Goal: Find specific page/section: Find specific page/section

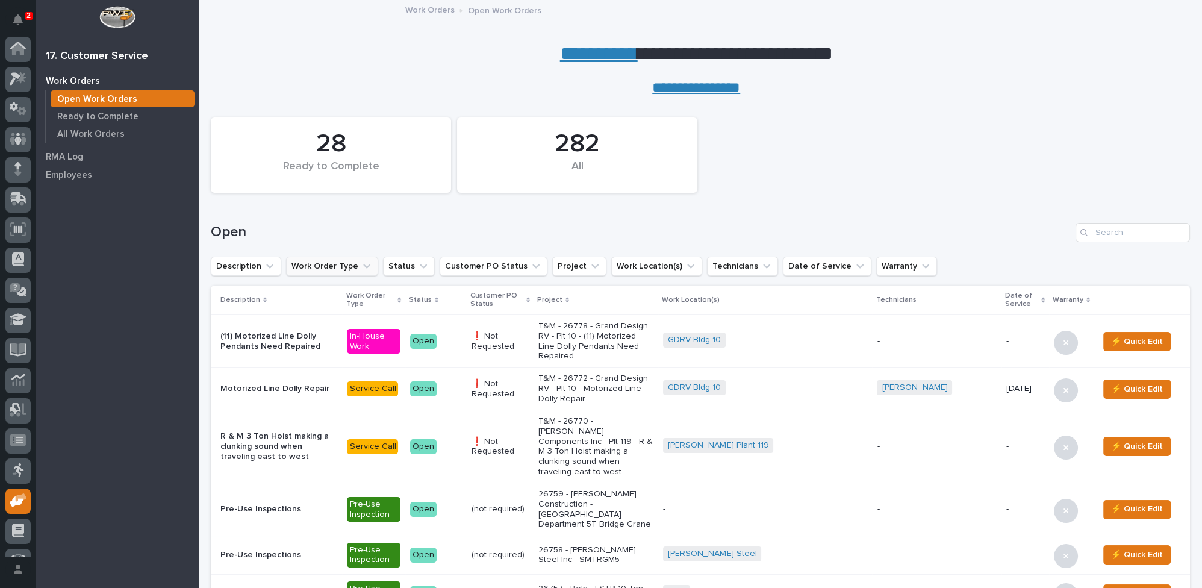
scroll to position [51, 0]
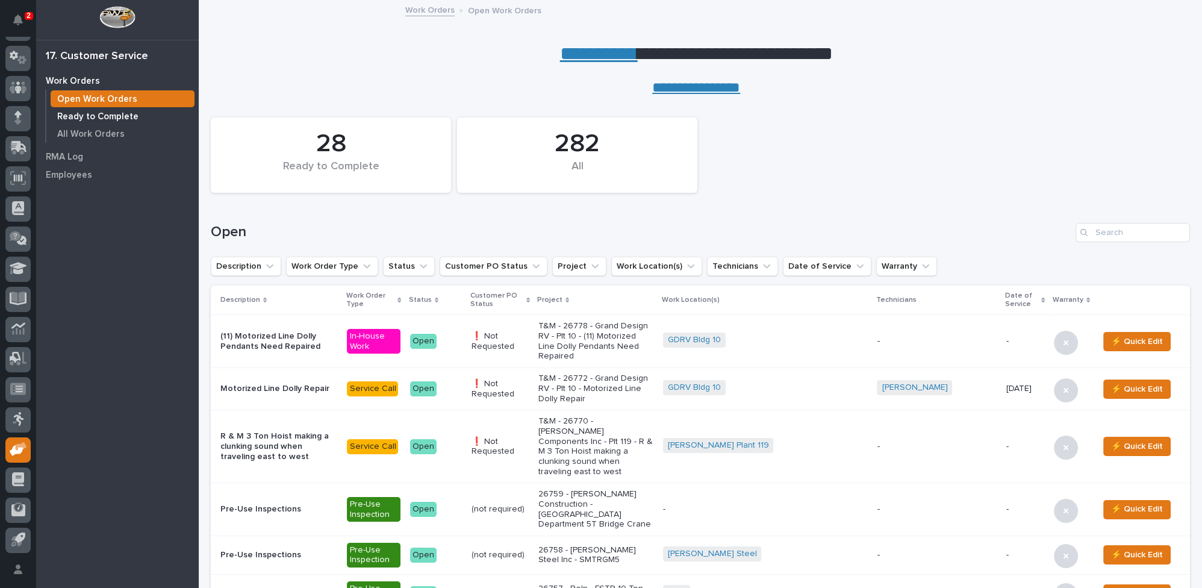
click at [109, 116] on p "Ready to Complete" at bounding box center [97, 116] width 81 height 11
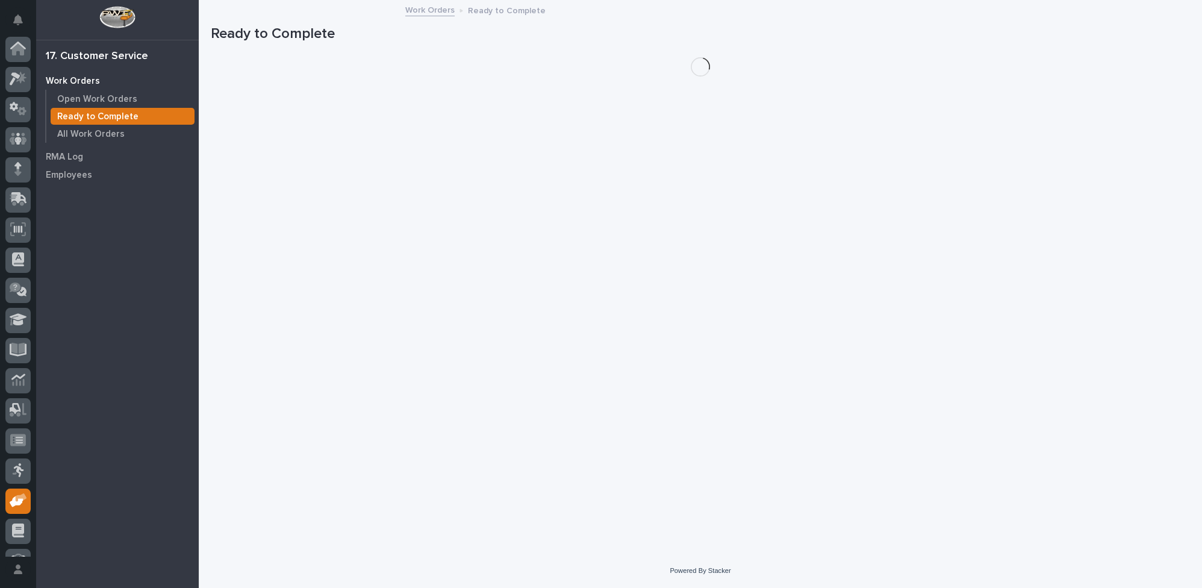
scroll to position [51, 0]
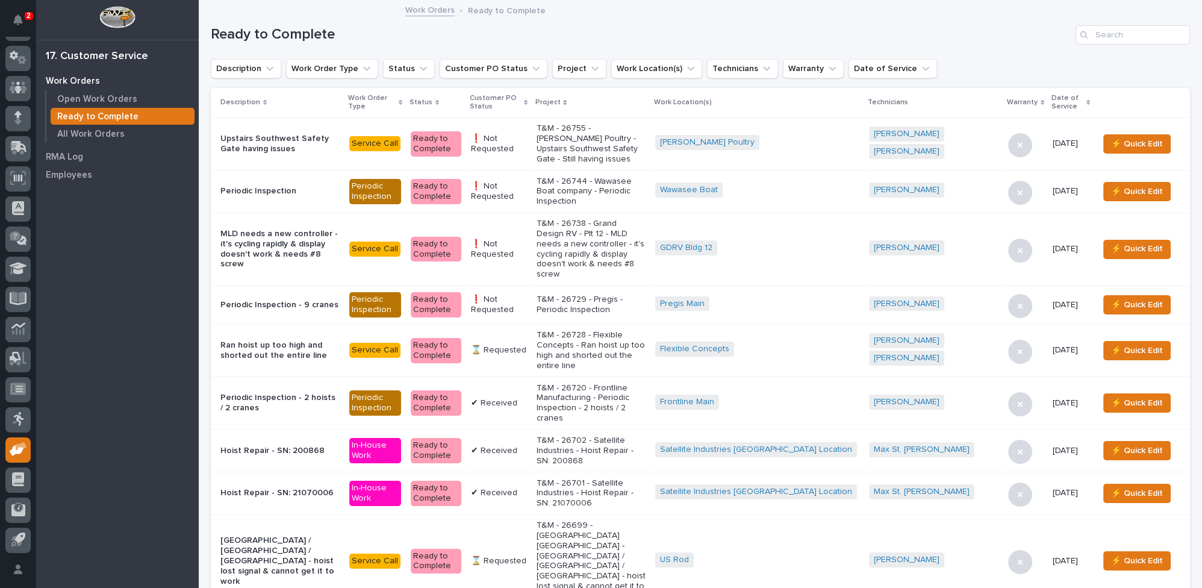
click at [528, 101] on icon at bounding box center [526, 102] width 4 height 6
click at [528, 100] on div "Customer PO Status" at bounding box center [499, 103] width 58 height 22
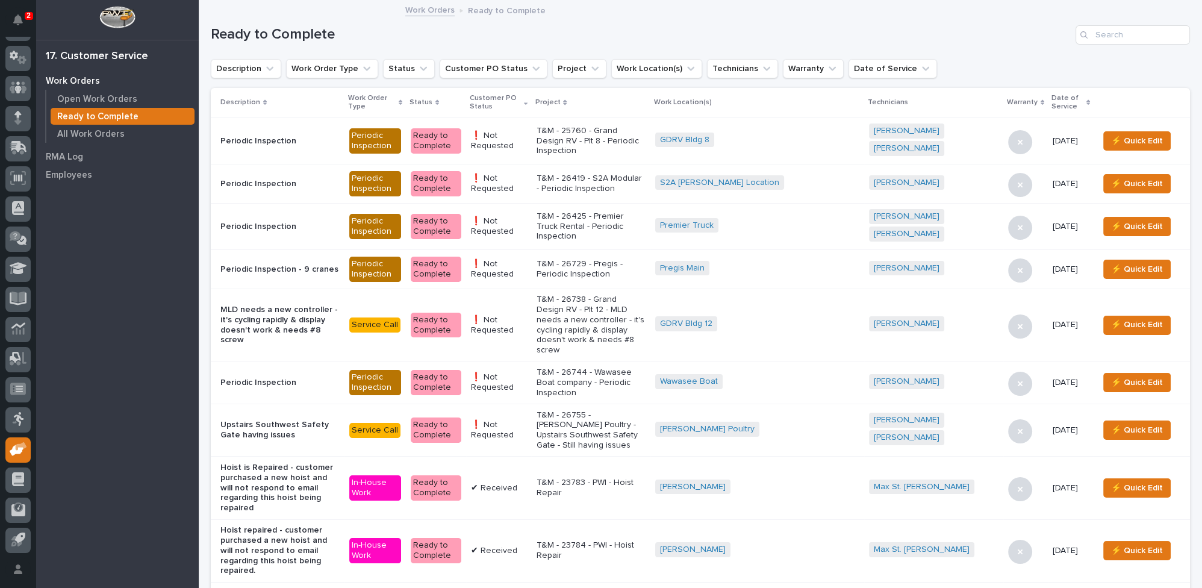
click at [528, 104] on icon at bounding box center [526, 104] width 4 height 2
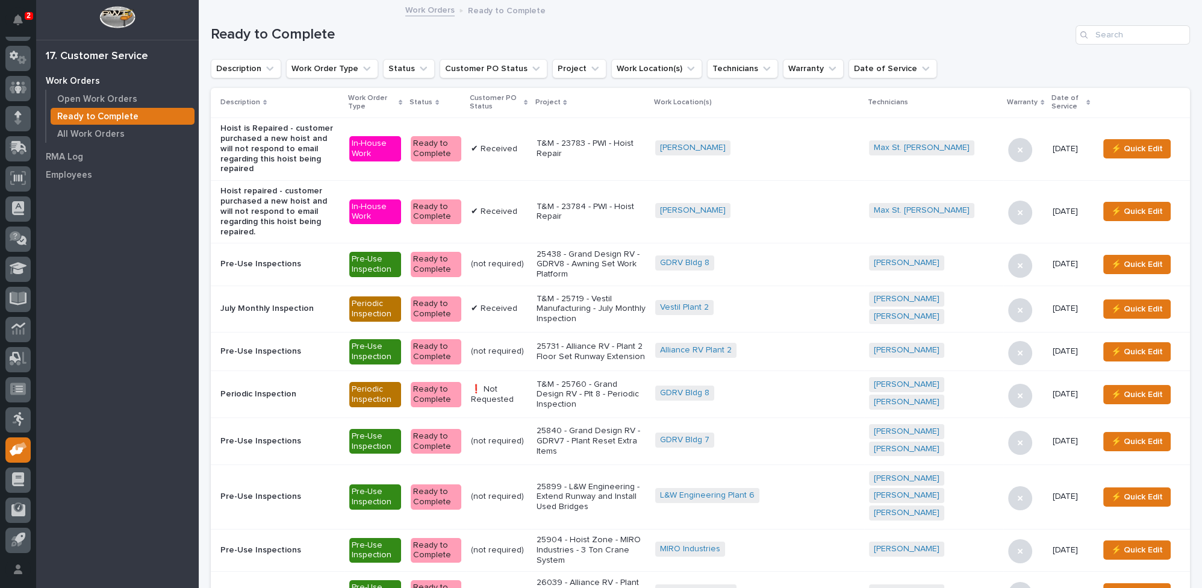
click at [528, 99] on icon at bounding box center [526, 102] width 4 height 6
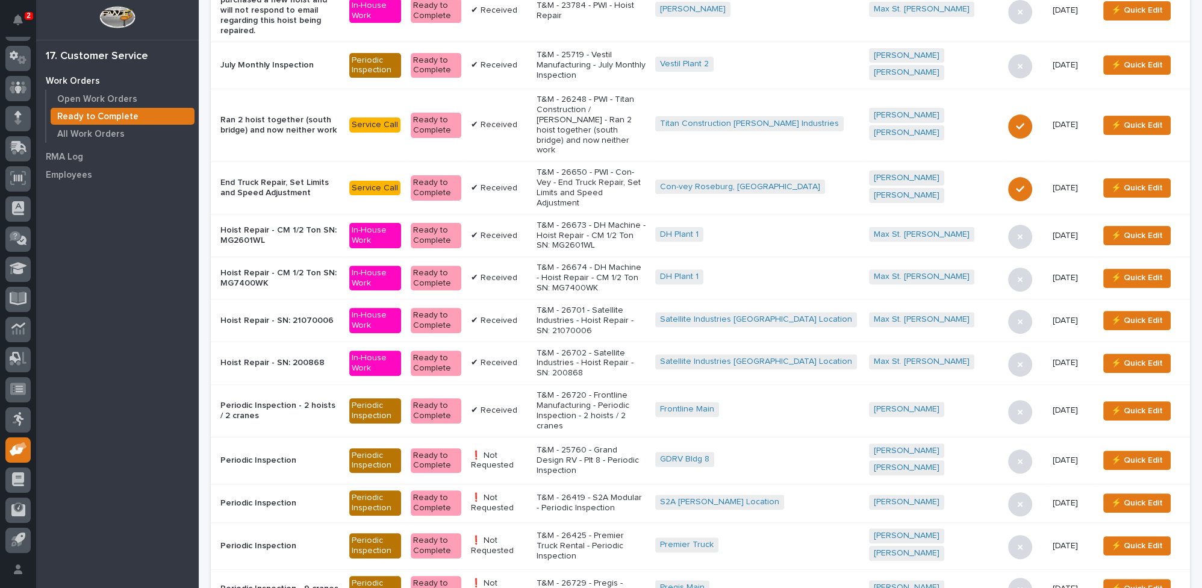
scroll to position [766, 0]
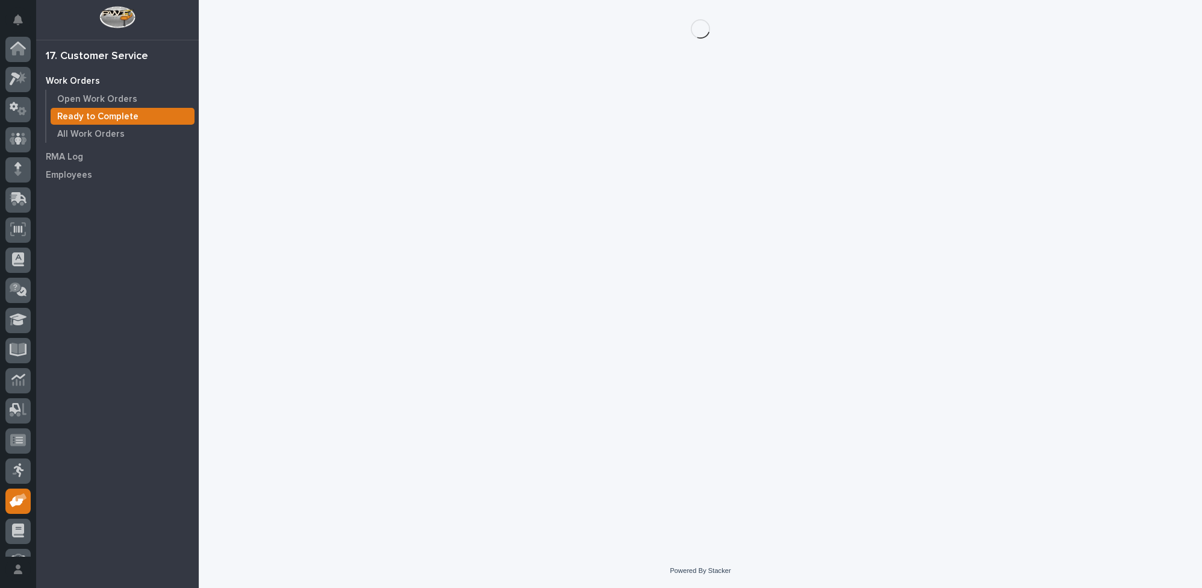
scroll to position [51, 0]
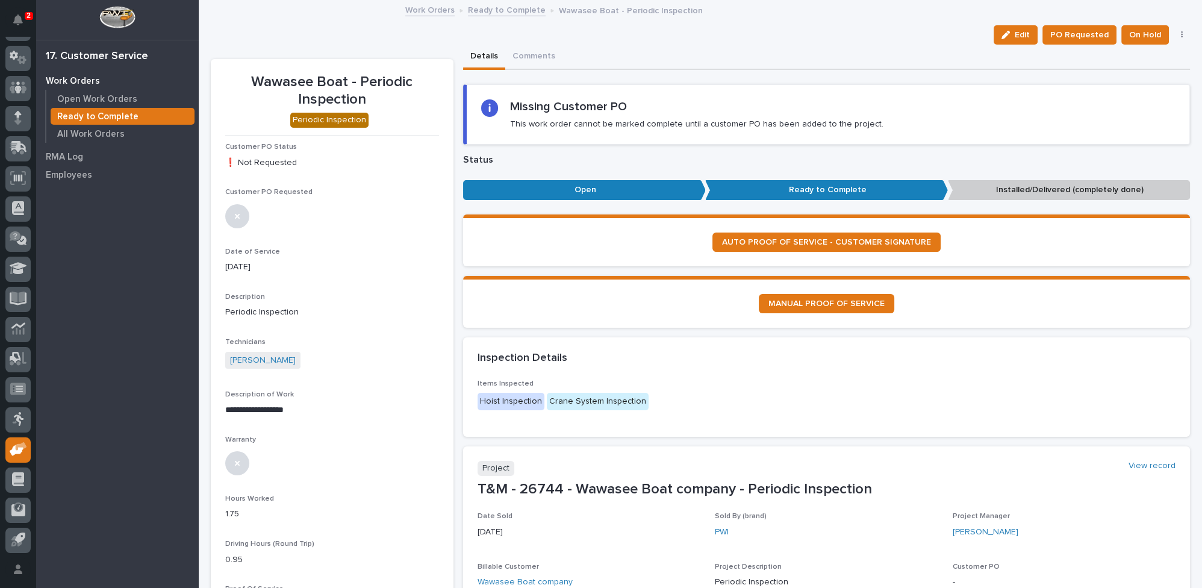
click at [1181, 36] on icon "button" at bounding box center [1182, 35] width 2 height 8
click at [1129, 79] on span "Regenerate PDF" at bounding box center [1145, 78] width 64 height 14
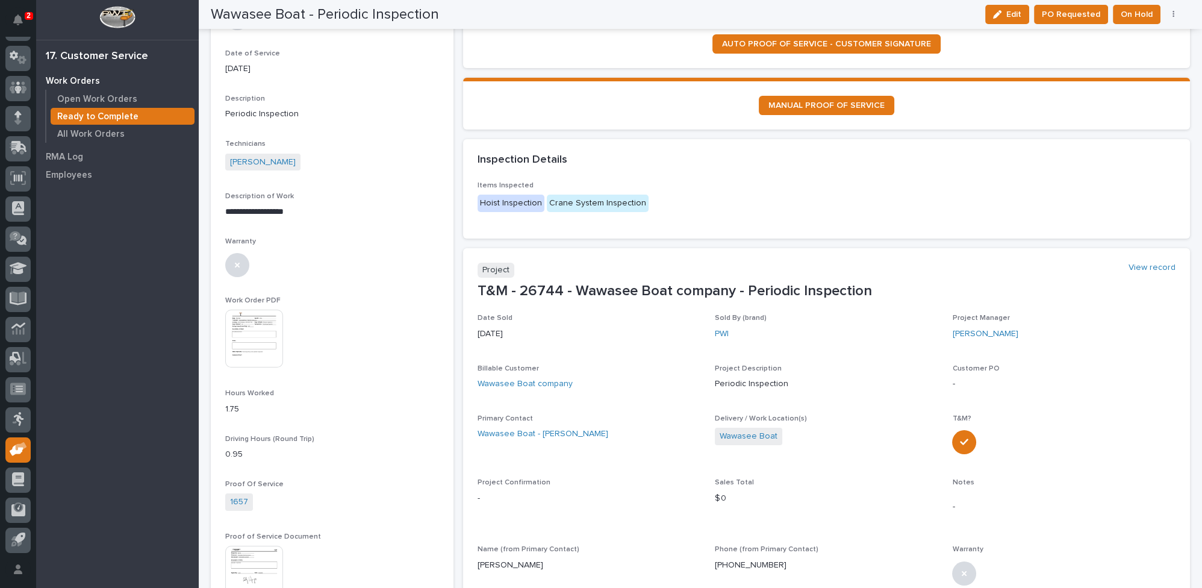
scroll to position [184, 0]
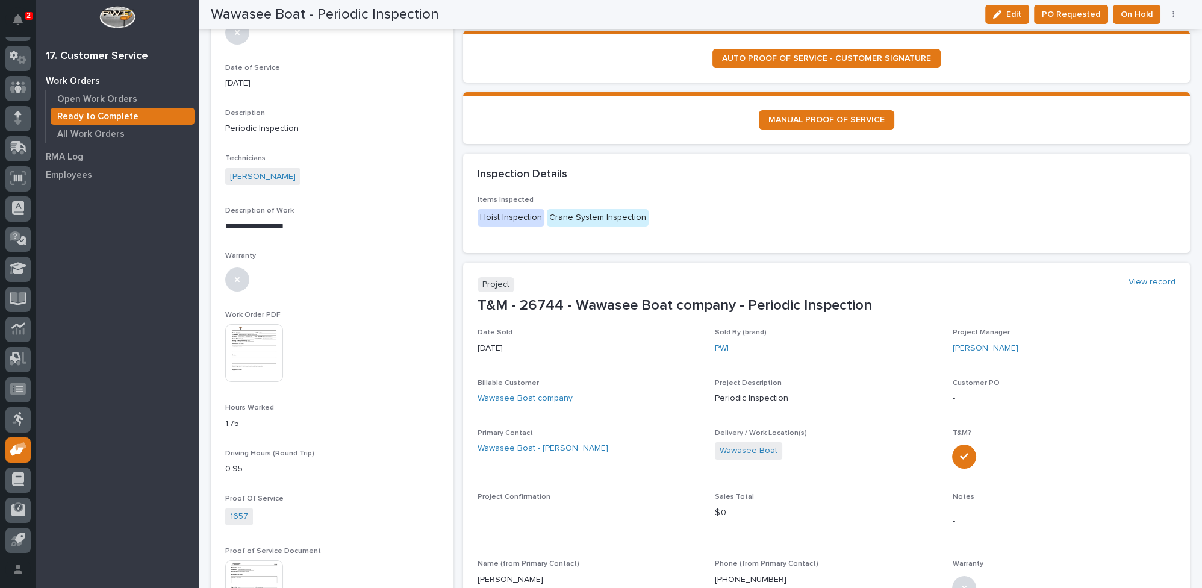
click at [250, 337] on img at bounding box center [254, 353] width 58 height 58
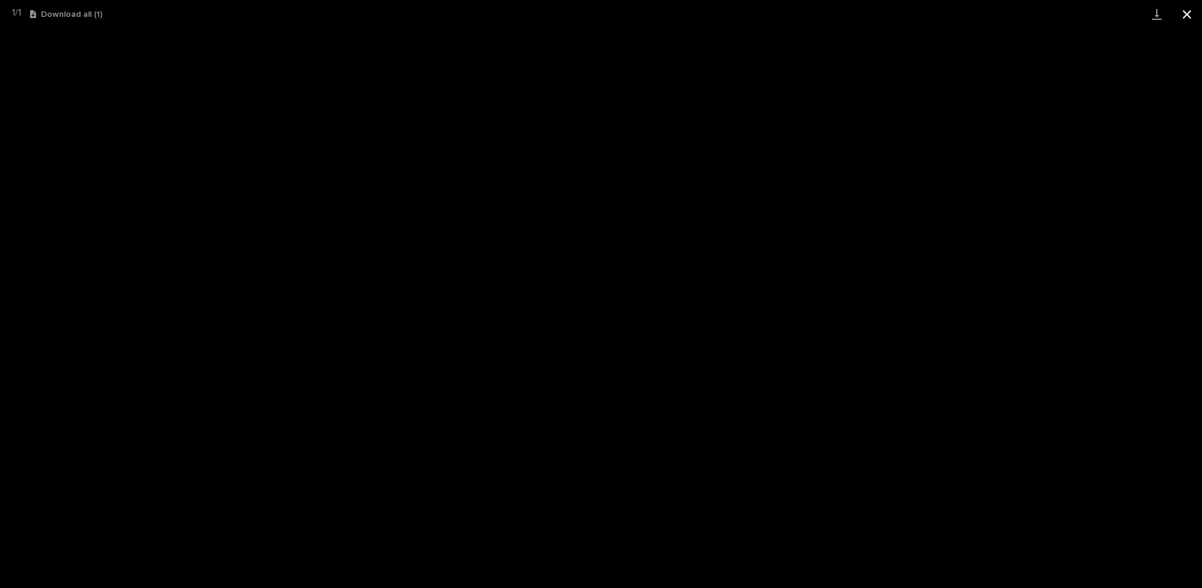
click at [1189, 12] on button "Close gallery" at bounding box center [1187, 14] width 30 height 28
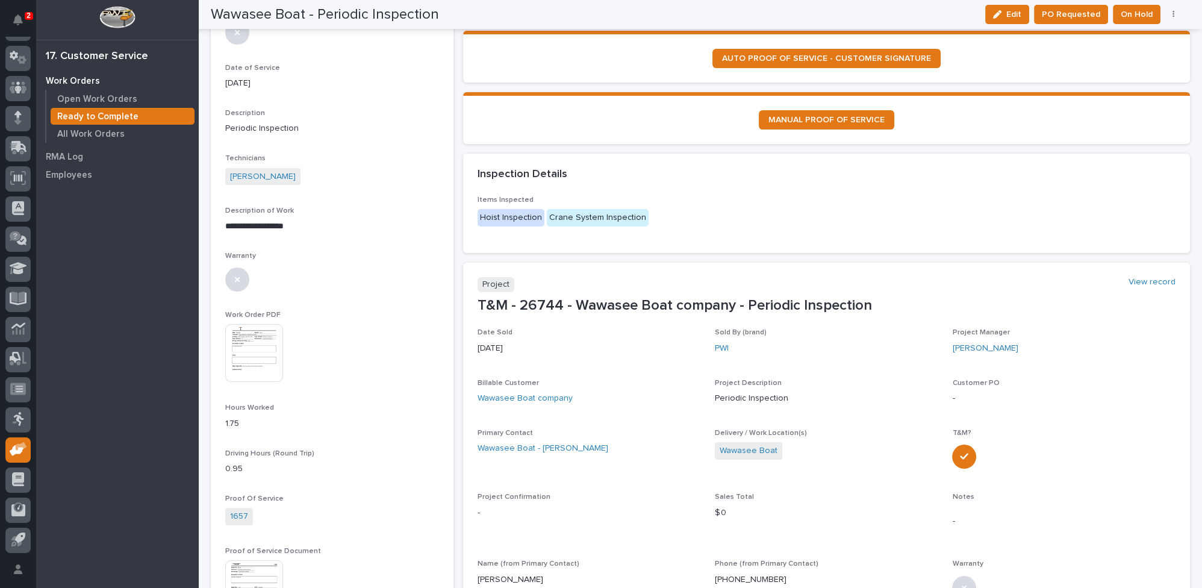
scroll to position [0, 0]
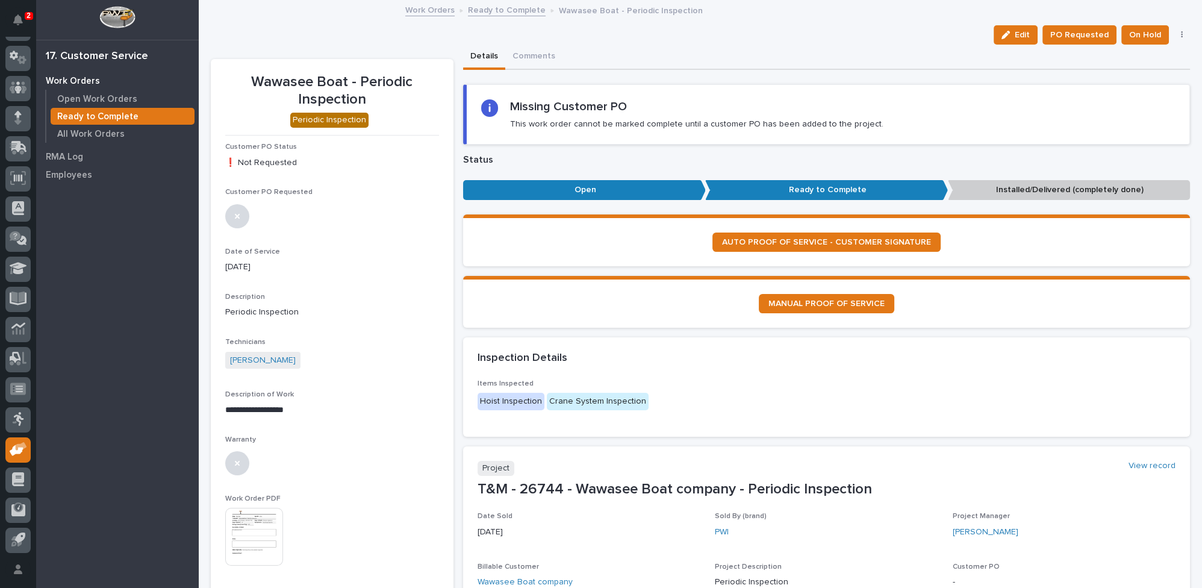
click at [507, 9] on link "Ready to Complete" at bounding box center [507, 9] width 78 height 14
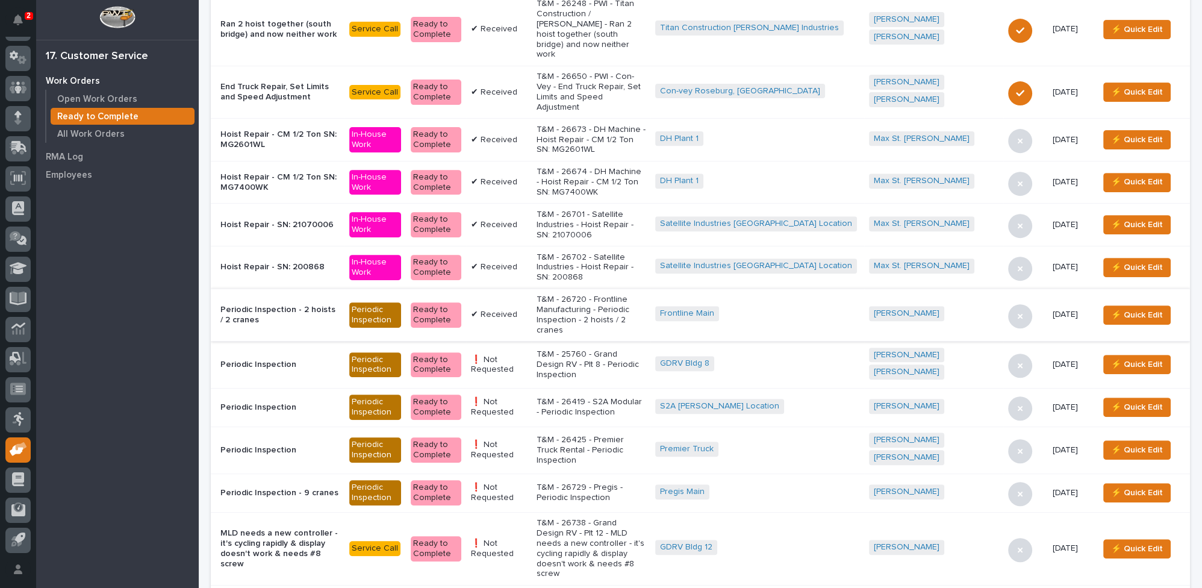
scroll to position [831, 0]
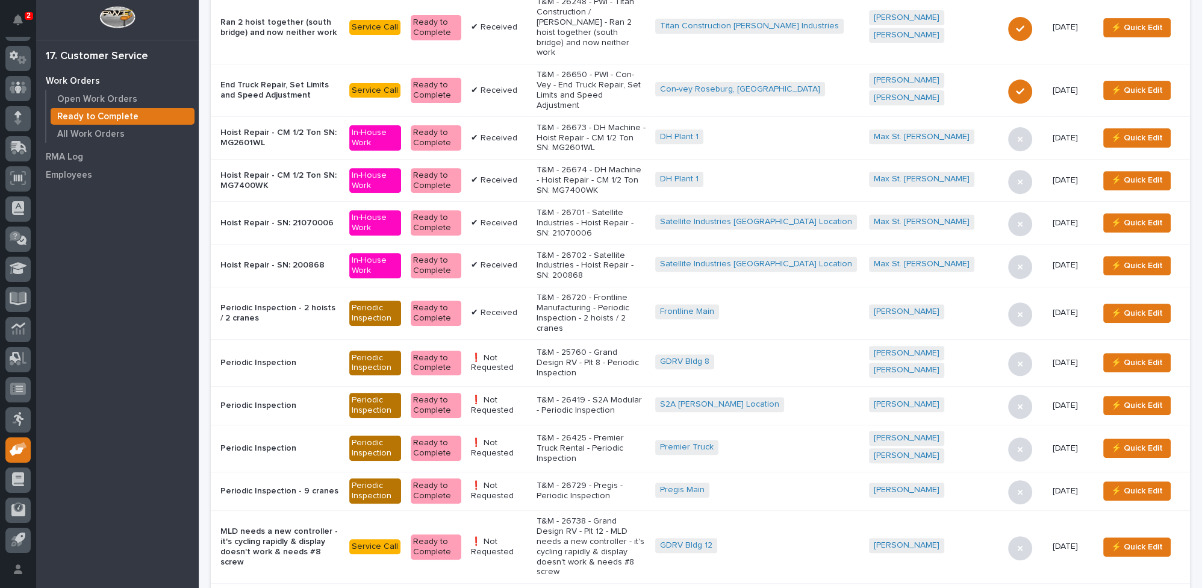
click at [600, 516] on p "T&M - 26738 - Grand Design RV - Plt 12 - MLD needs a new controller - it's cycl…" at bounding box center [591, 546] width 110 height 61
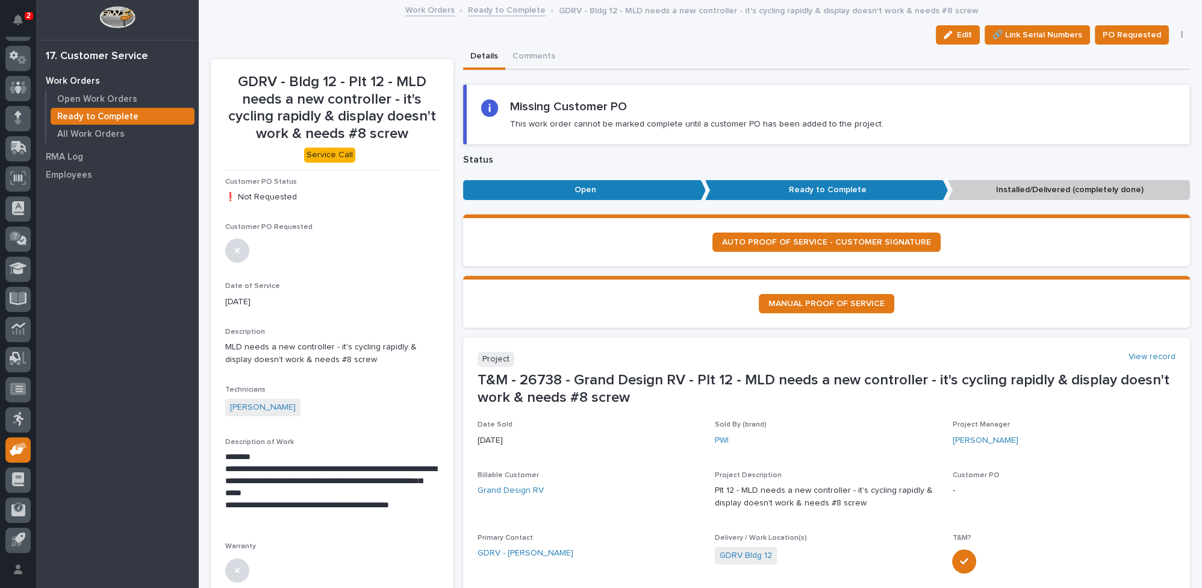
click at [506, 8] on link "Ready to Complete" at bounding box center [507, 9] width 78 height 14
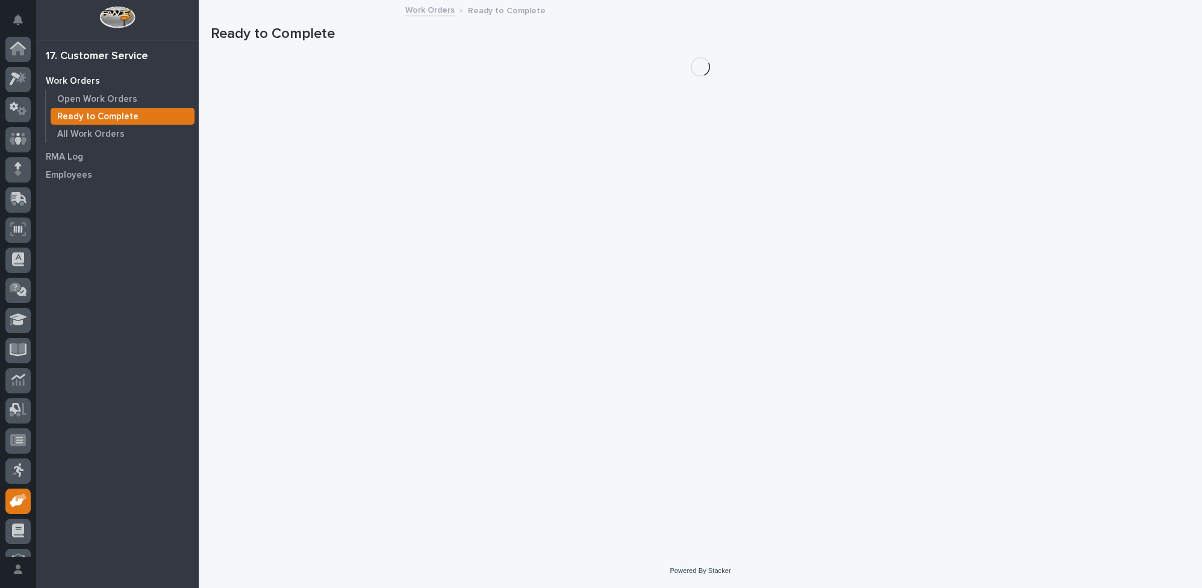
scroll to position [51, 0]
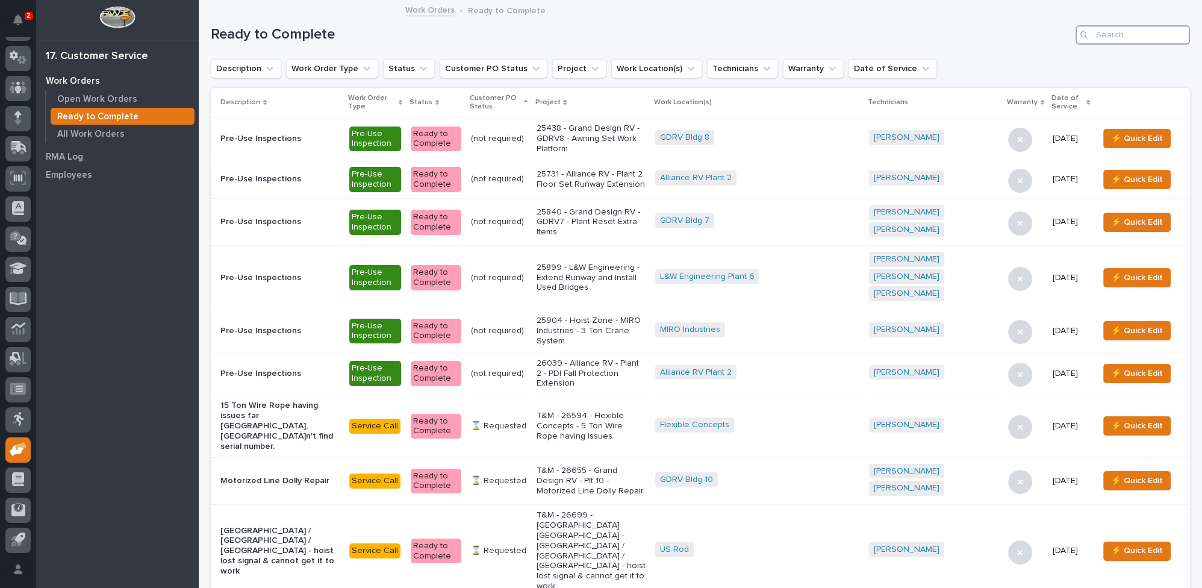
click at [1102, 31] on input "Search" at bounding box center [1133, 34] width 114 height 19
type input "26744"
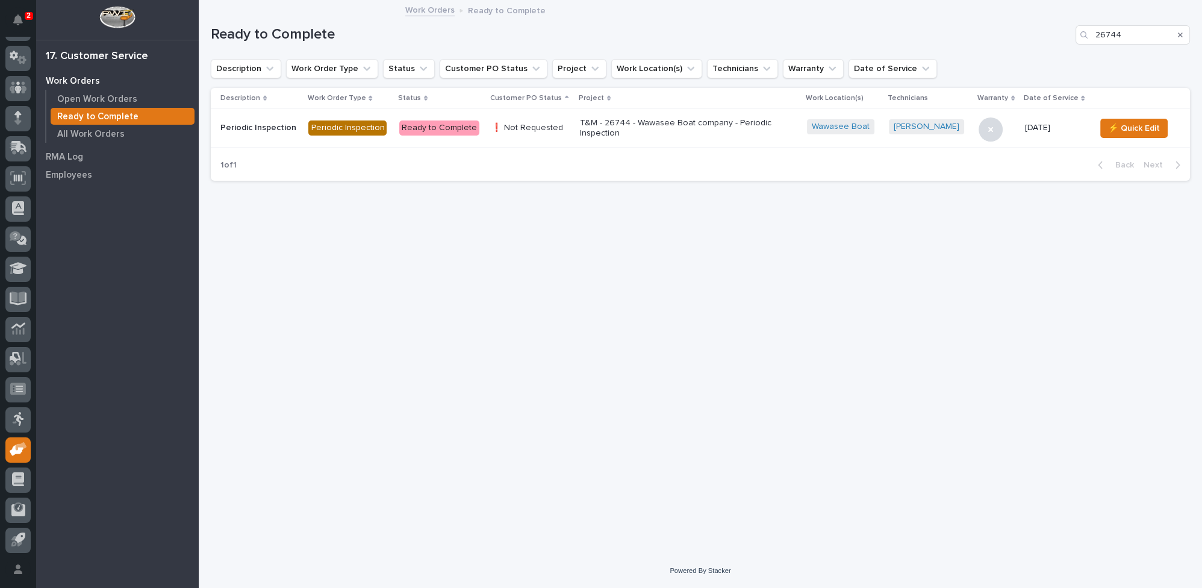
click at [1181, 32] on icon "Search" at bounding box center [1180, 34] width 5 height 7
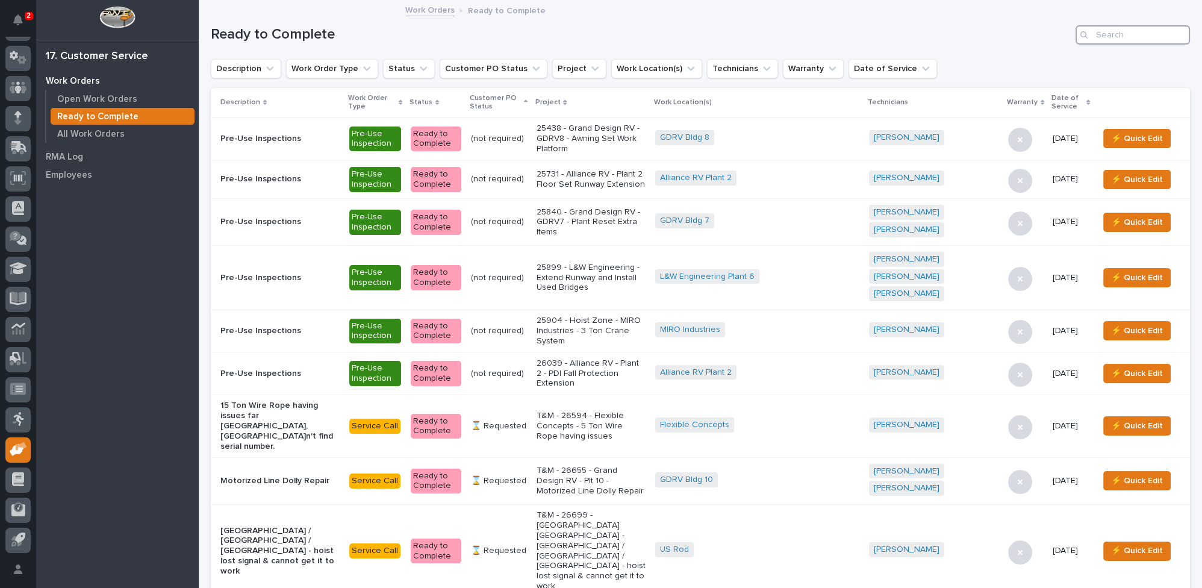
click at [1137, 28] on input "Search" at bounding box center [1133, 34] width 114 height 19
type input "26772"
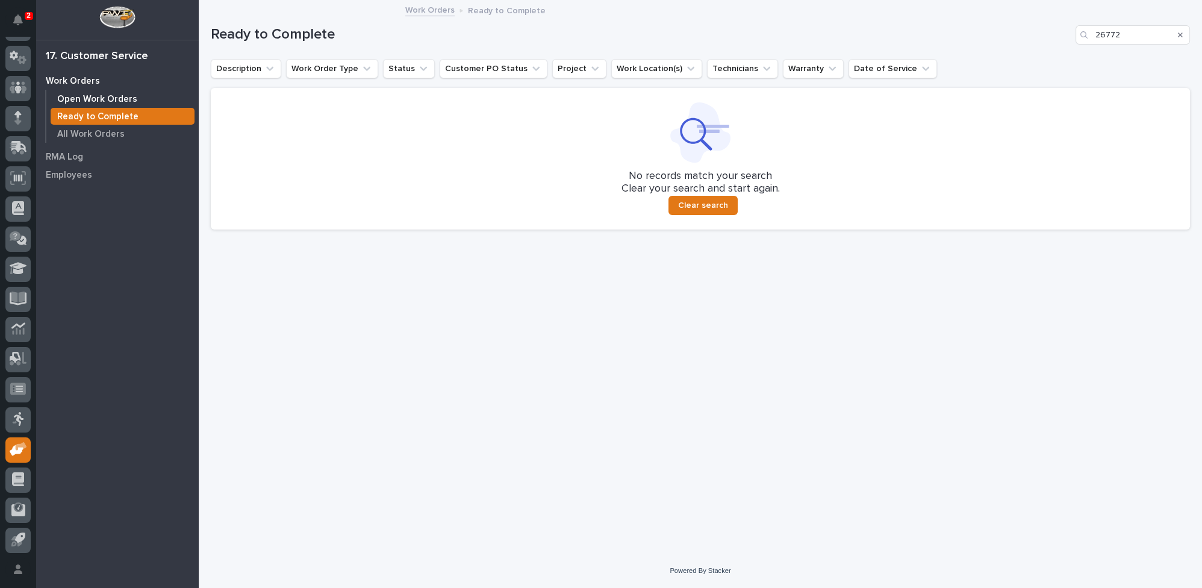
click at [101, 94] on p "Open Work Orders" at bounding box center [97, 99] width 80 height 11
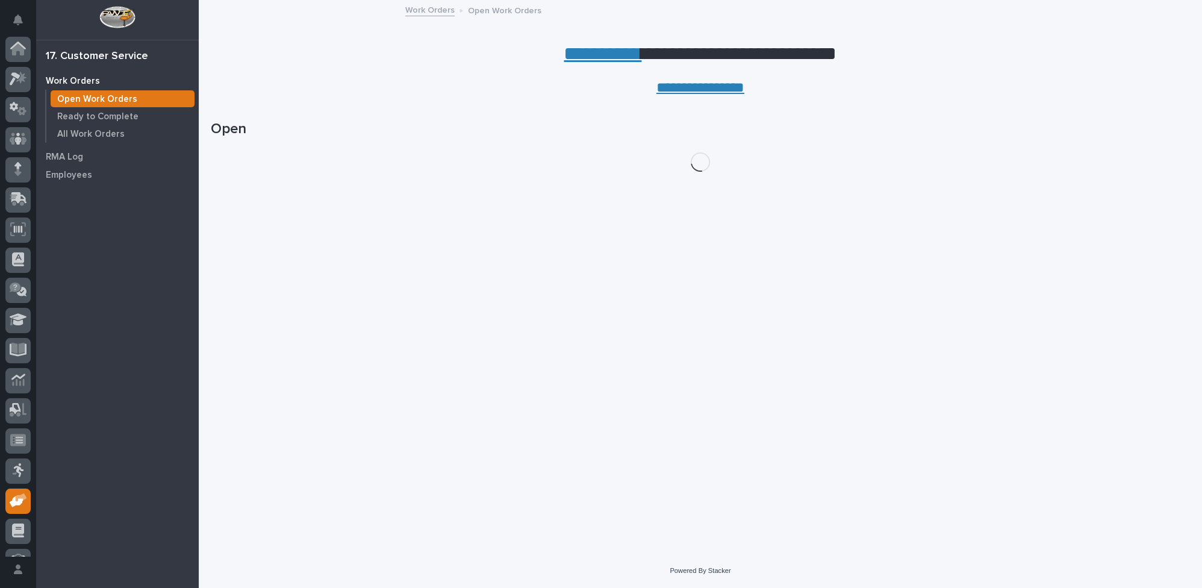
scroll to position [51, 0]
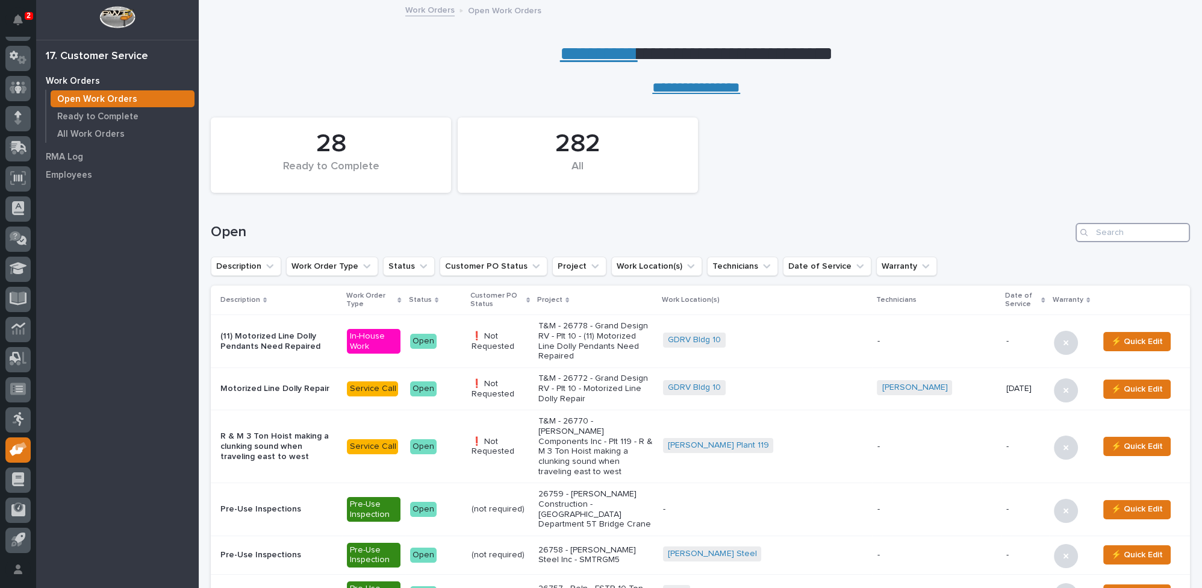
click at [1099, 234] on input "Search" at bounding box center [1133, 232] width 114 height 19
type input "26772"
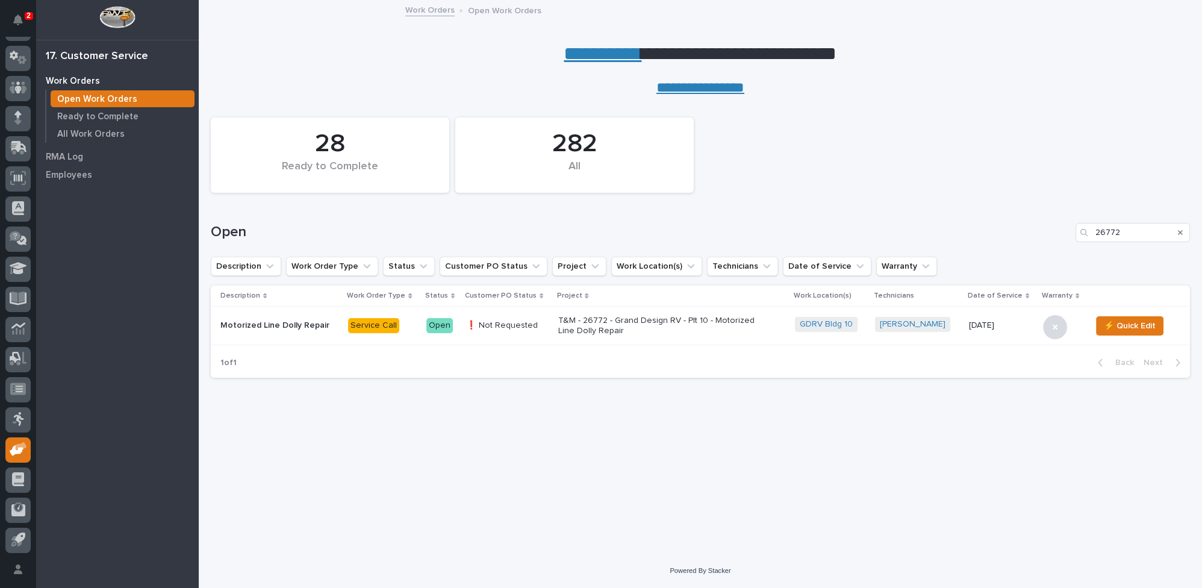
click at [685, 322] on p "T&M - 26772 - Grand Design RV - Plt 10 - Motorized Line Dolly Repair" at bounding box center [663, 326] width 211 height 20
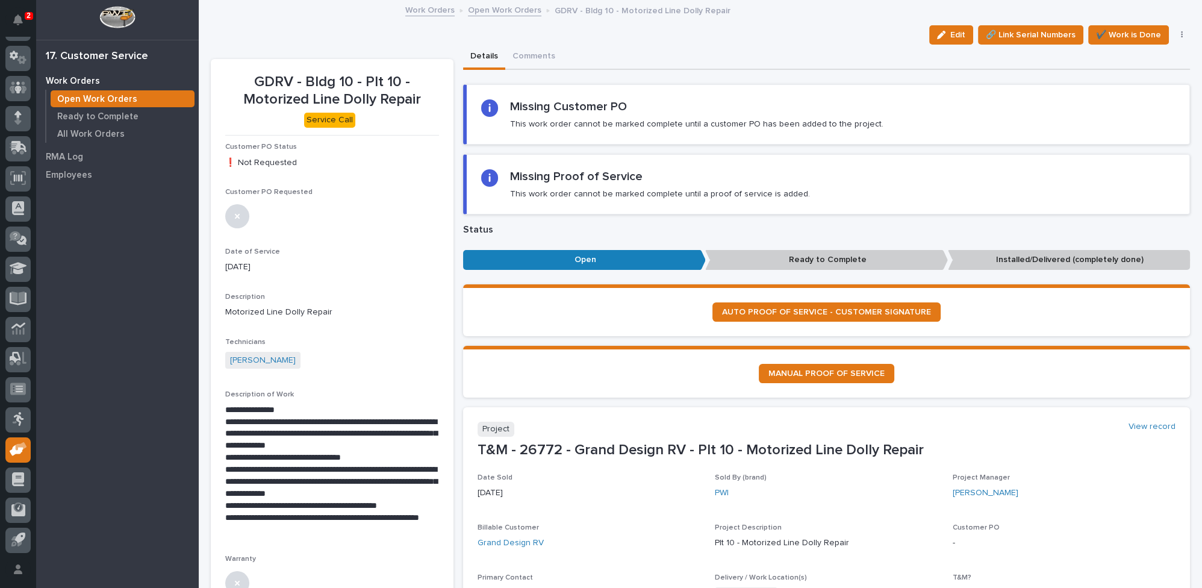
click at [481, 9] on link "Open Work Orders" at bounding box center [504, 9] width 73 height 14
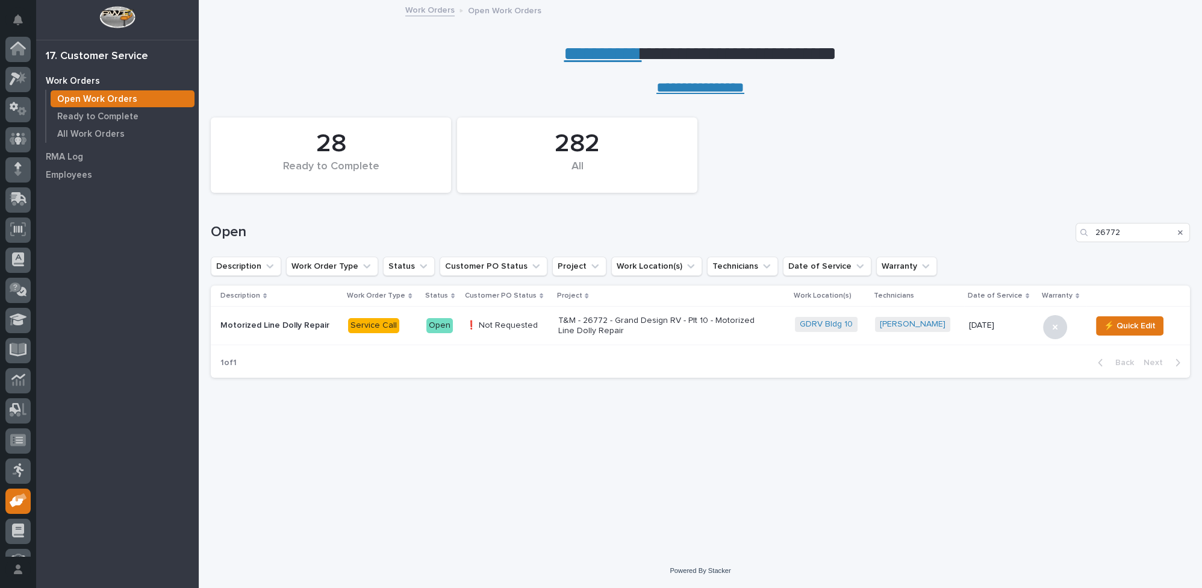
scroll to position [51, 0]
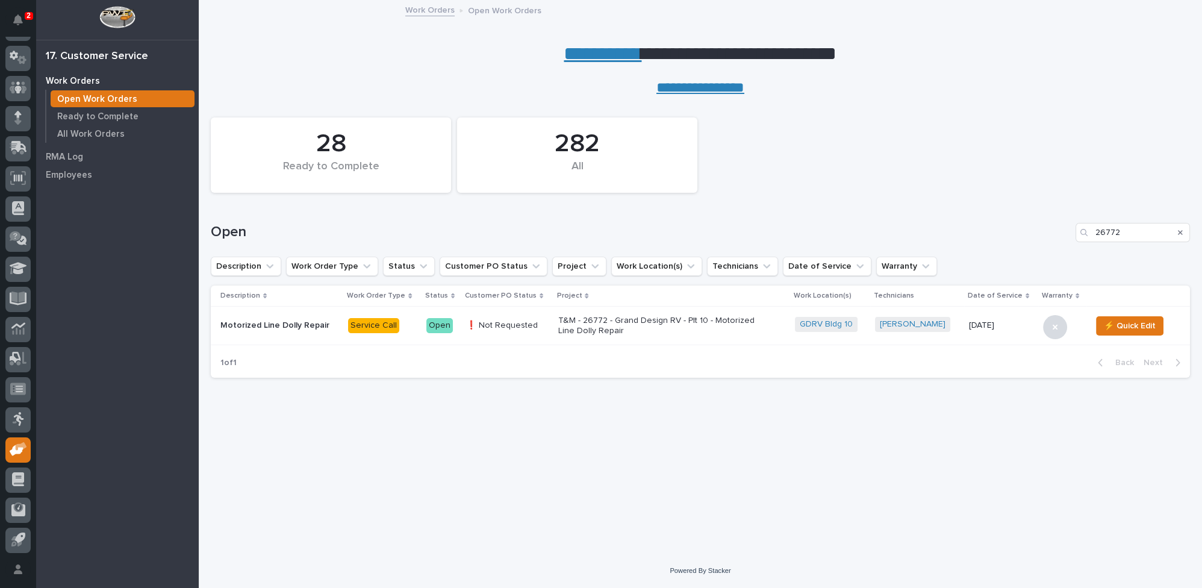
click at [1178, 231] on icon "Search" at bounding box center [1180, 232] width 5 height 7
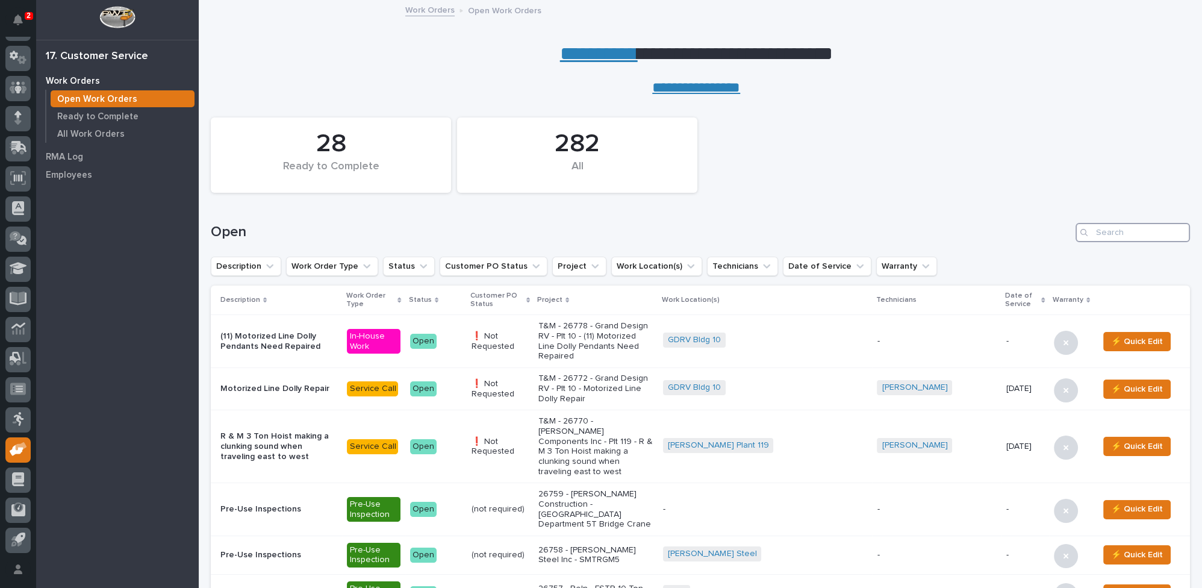
click at [1101, 228] on input "Search" at bounding box center [1133, 232] width 114 height 19
type input "26656"
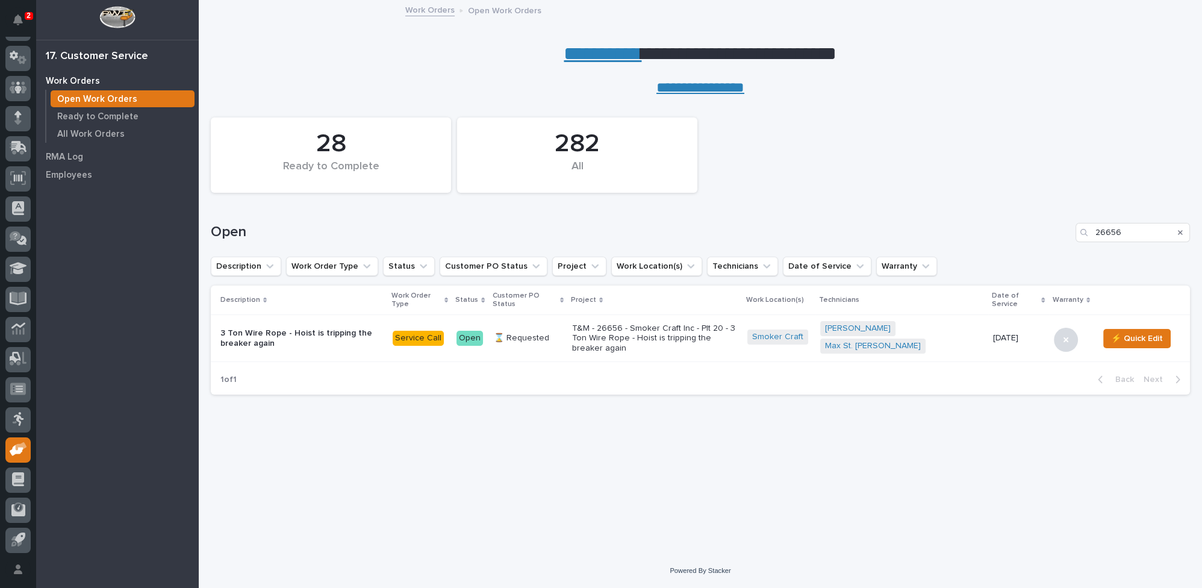
click at [641, 335] on p "T&M - 26656 - Smoker Craft Inc - Plt 20 - 3 Ton Wire Rope - Hoist is tripping t…" at bounding box center [655, 338] width 166 height 30
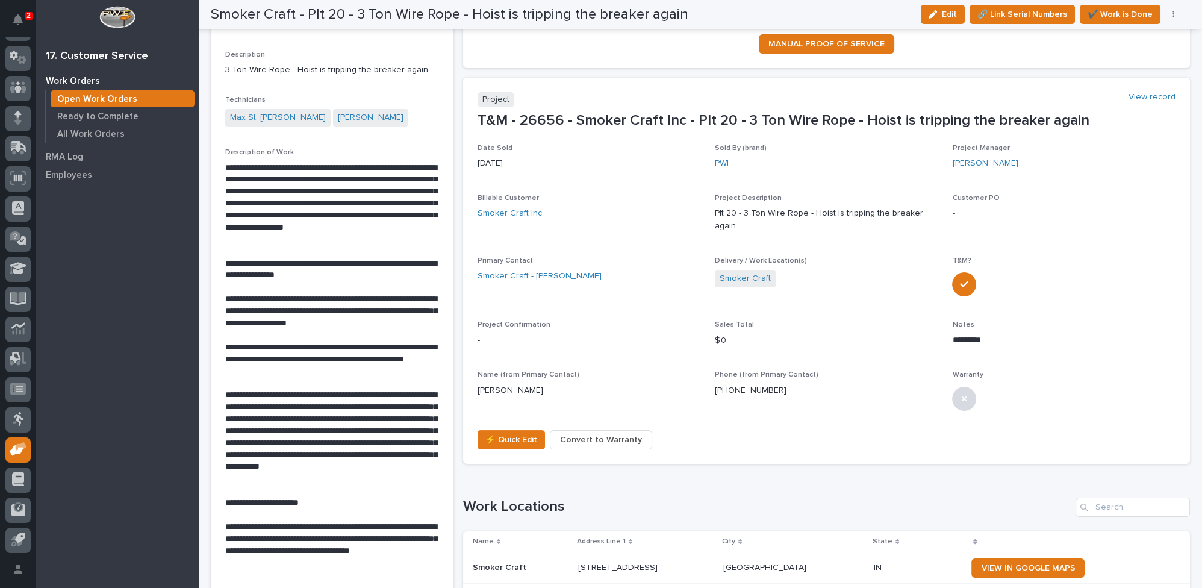
scroll to position [273, 0]
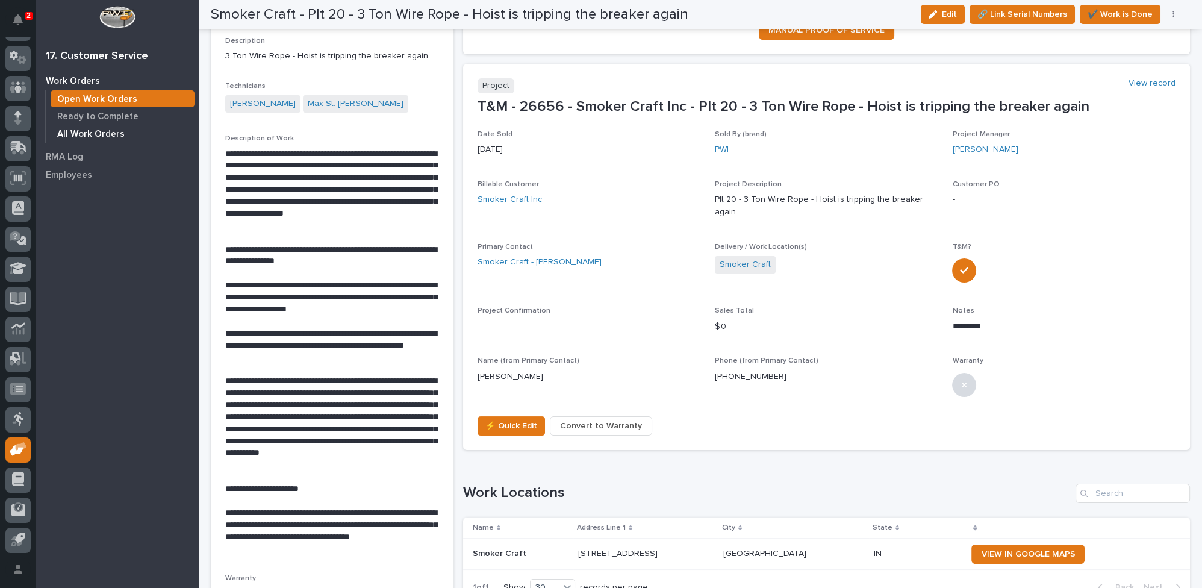
click at [115, 130] on p "All Work Orders" at bounding box center [90, 134] width 67 height 11
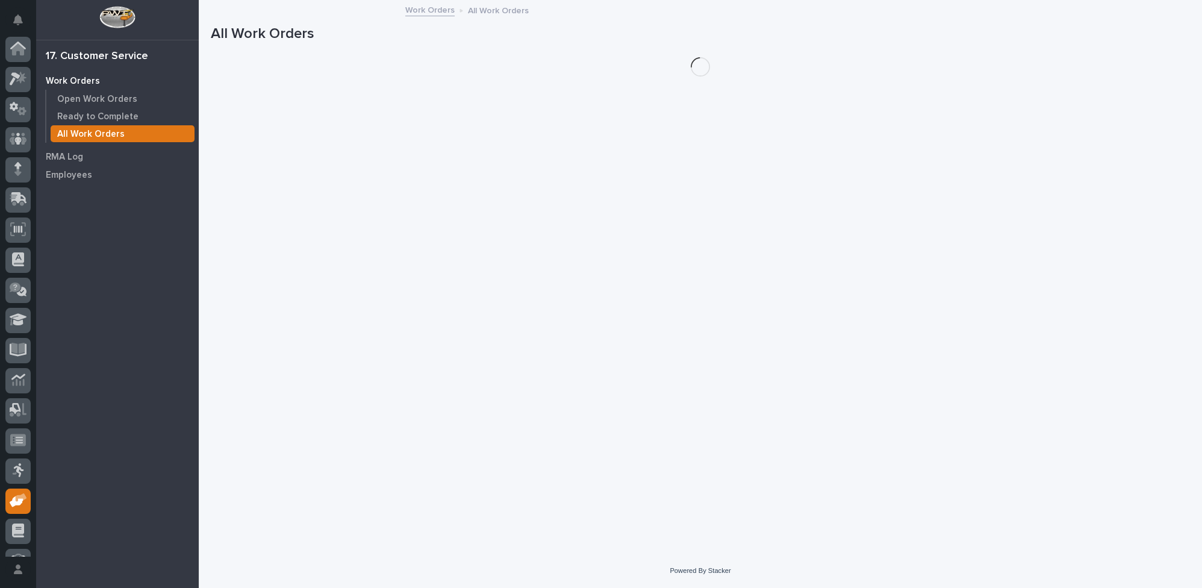
scroll to position [51, 0]
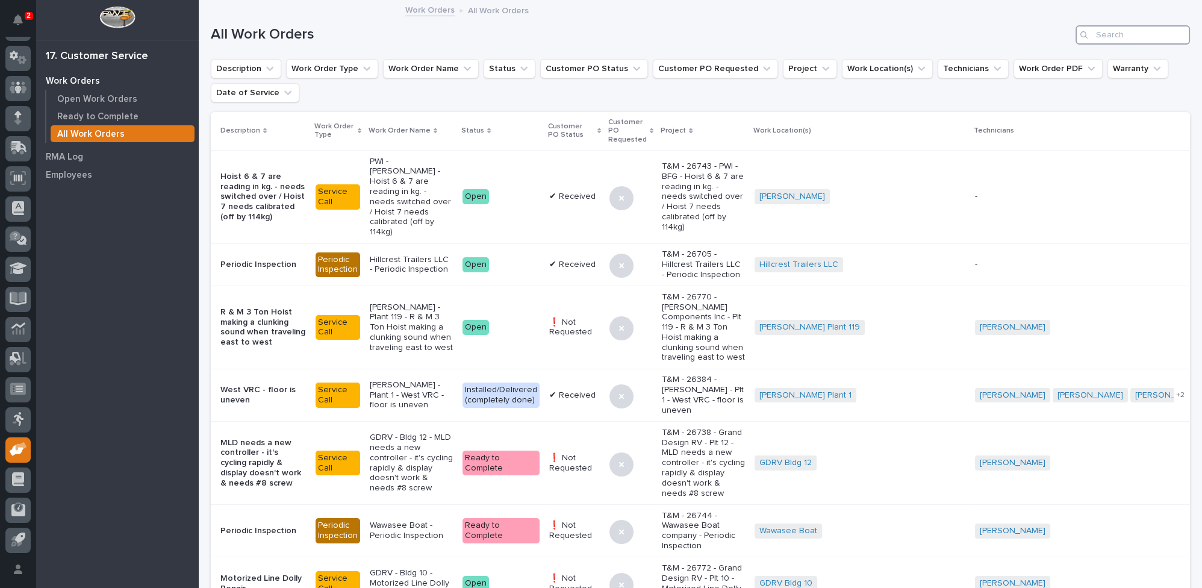
click at [1107, 40] on input "Search" at bounding box center [1133, 34] width 114 height 19
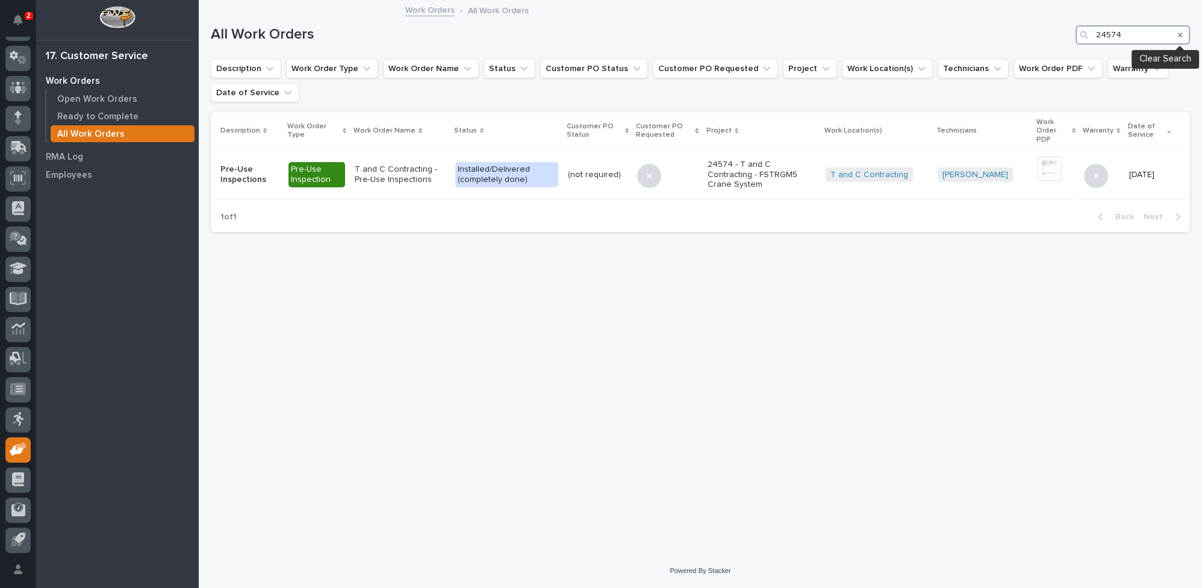
type input "24574"
click at [1182, 31] on icon "Search" at bounding box center [1180, 34] width 5 height 7
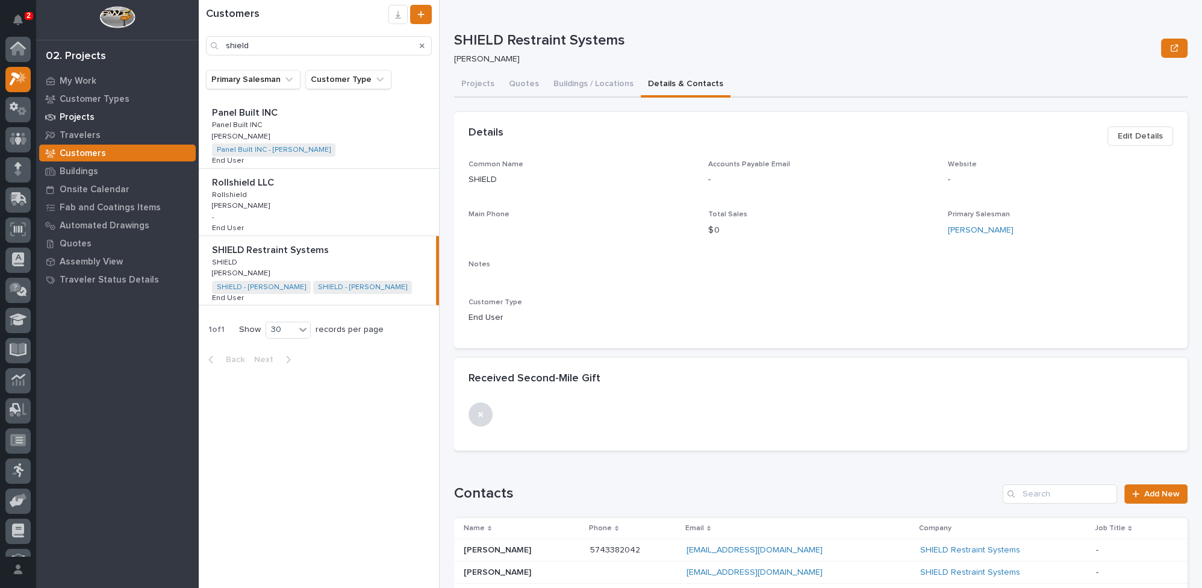
scroll to position [30, 0]
click at [19, 198] on icon at bounding box center [18, 199] width 8 height 7
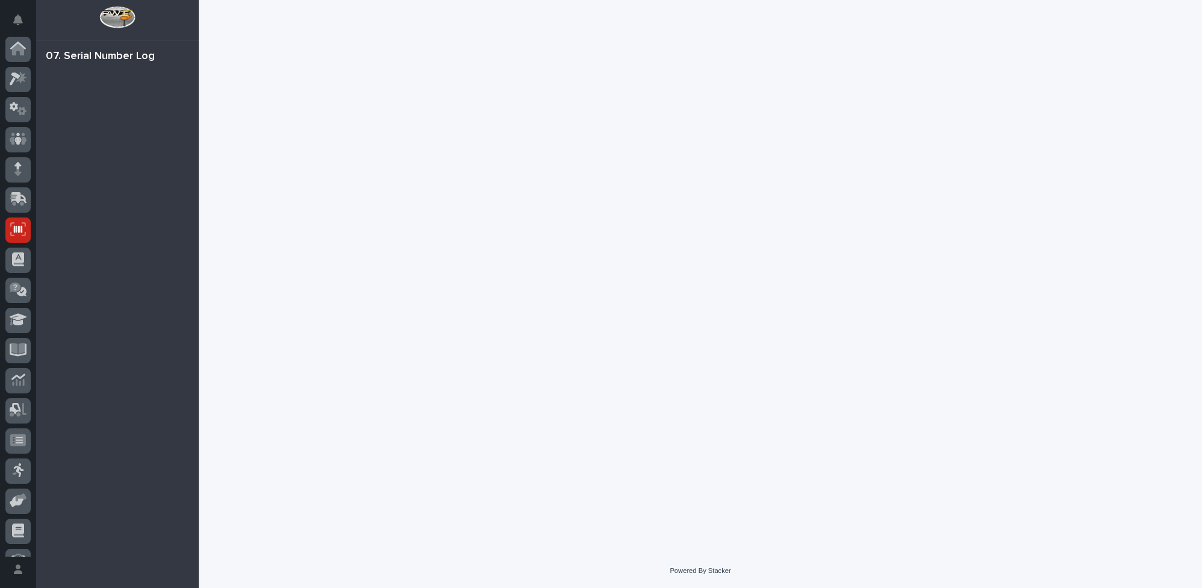
scroll to position [51, 0]
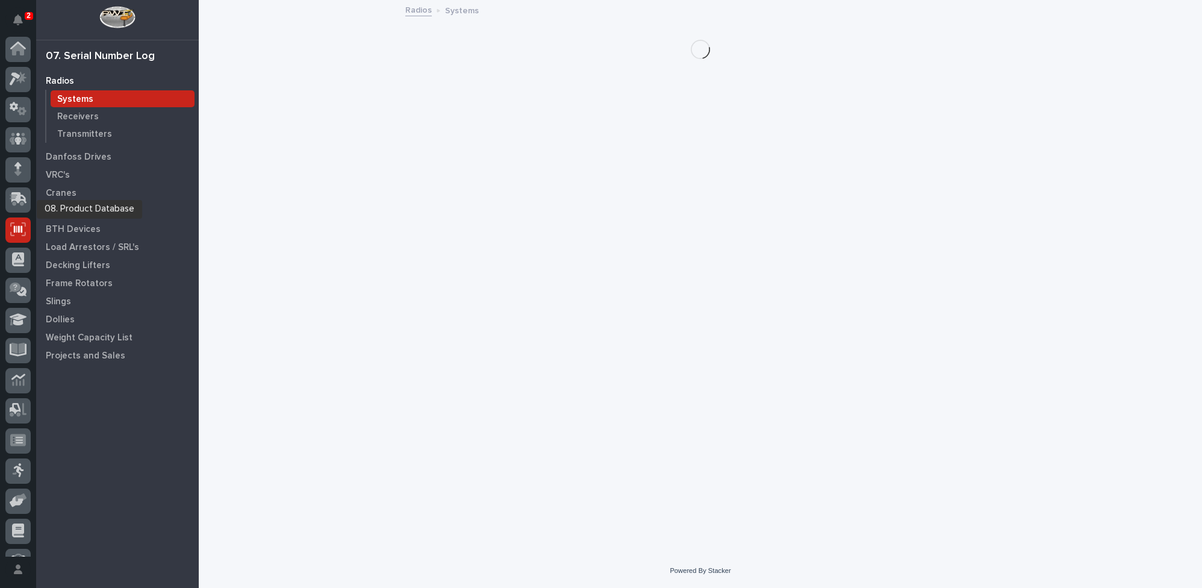
scroll to position [51, 0]
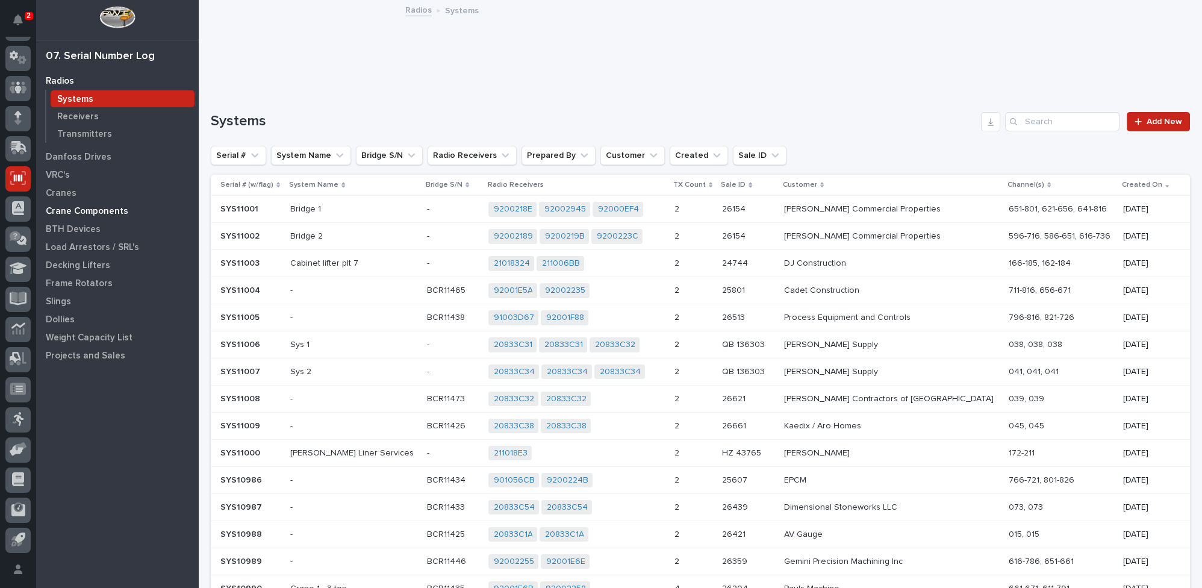
click at [84, 207] on p "Crane Components" at bounding box center [87, 211] width 83 height 11
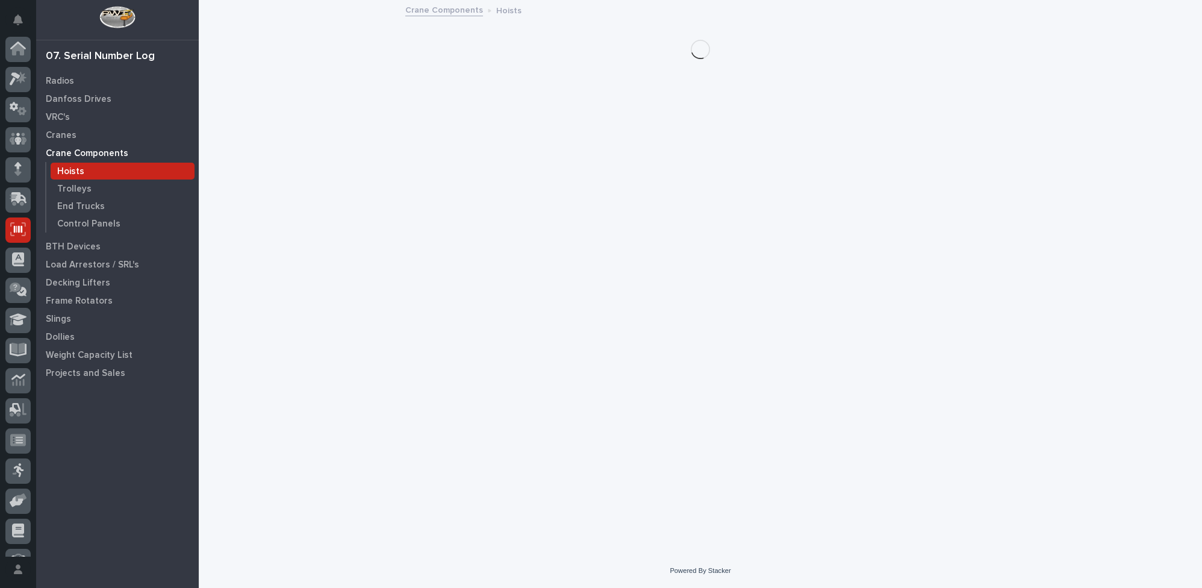
scroll to position [51, 0]
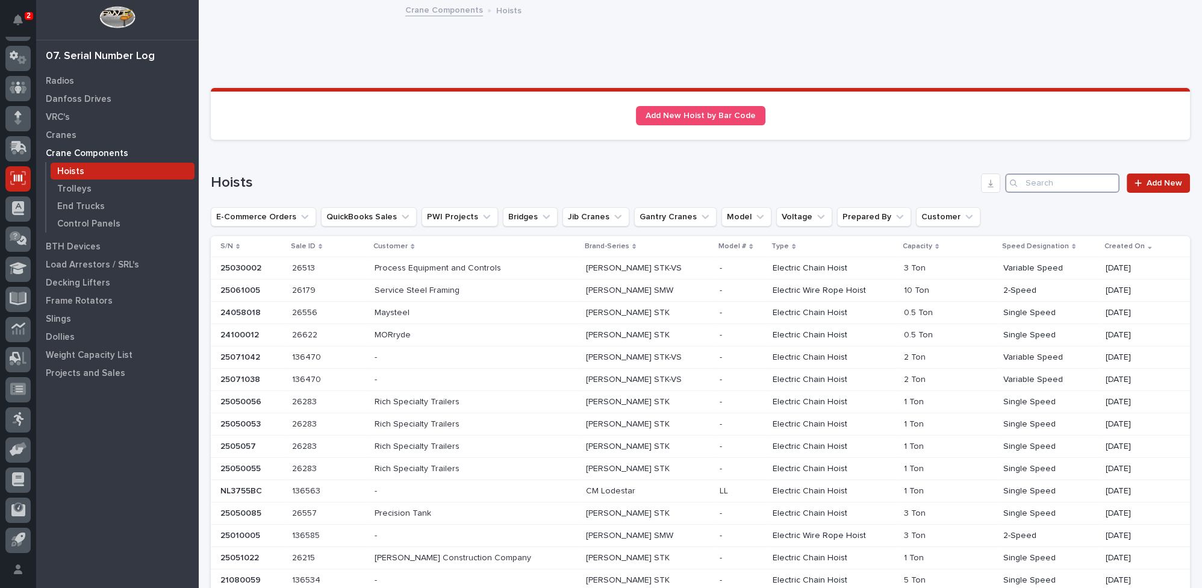
click at [1060, 182] on input "Search" at bounding box center [1062, 182] width 114 height 19
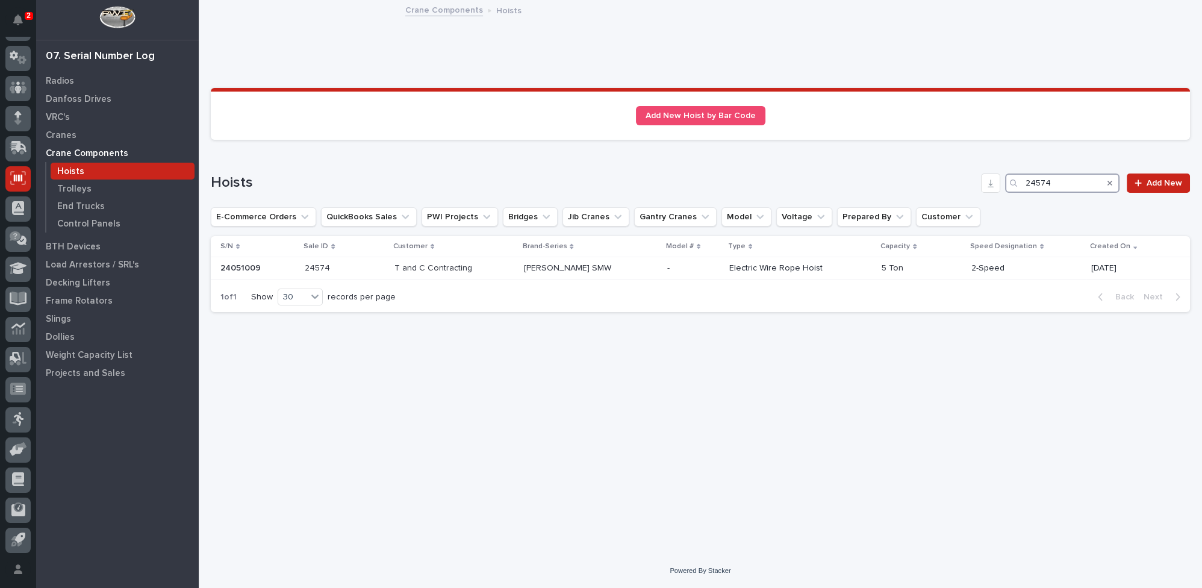
type input "24574"
